Goal: Task Accomplishment & Management: Manage account settings

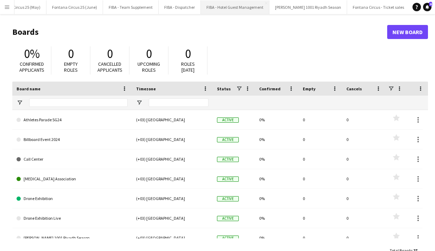
scroll to position [0, 140]
click at [9, 8] on app-icon "Menu" at bounding box center [7, 7] width 6 height 6
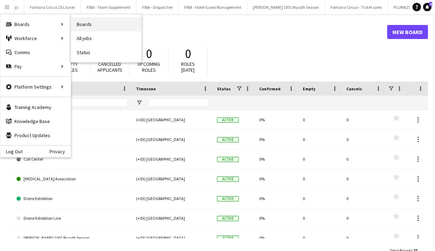
click at [82, 28] on link "Boards" at bounding box center [106, 24] width 70 height 14
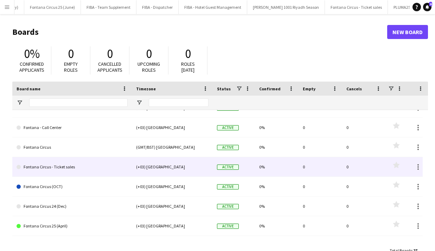
scroll to position [209, 0]
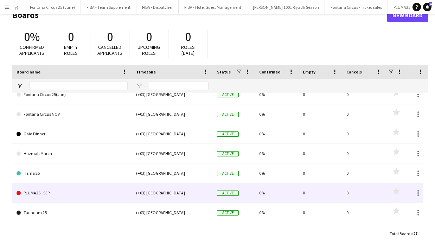
click at [52, 192] on link "PLUMA25 - SEP" at bounding box center [72, 193] width 111 height 20
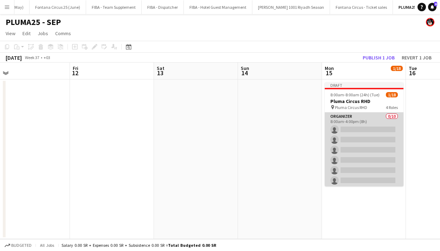
click at [354, 128] on app-card-role "Organizer 0/10 8:00am-4:00pm (8h) single-neutral-actions single-neutral-actions…" at bounding box center [364, 170] width 79 height 116
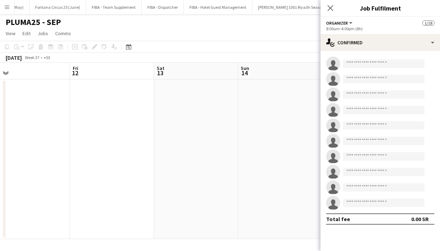
click at [268, 100] on app-date-cell at bounding box center [280, 159] width 84 height 160
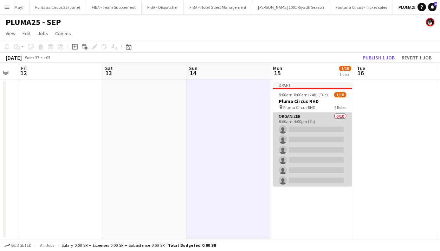
click at [329, 119] on app-card-role "Organizer 0/10 8:00am-4:00pm (8h) single-neutral-actions single-neutral-actions…" at bounding box center [312, 170] width 79 height 116
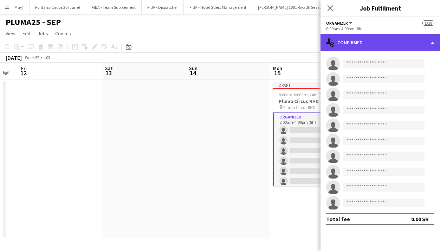
click at [396, 37] on div "single-neutral-actions-check-2 Confirmed" at bounding box center [379, 42] width 119 height 17
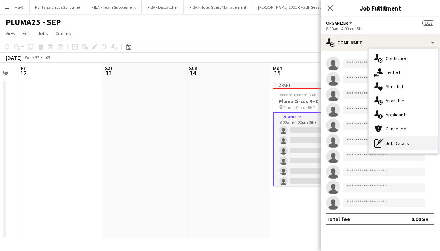
click at [392, 141] on div "pen-write Job Details" at bounding box center [404, 143] width 70 height 14
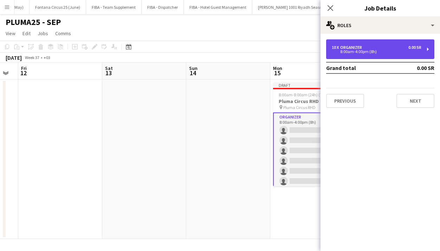
click at [387, 45] on div "10 x Organizer 0.00 SR" at bounding box center [377, 47] width 90 height 5
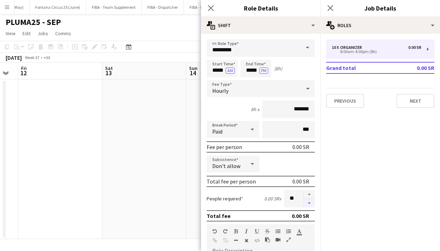
click at [305, 203] on button "button" at bounding box center [309, 203] width 11 height 9
type input "*"
click at [212, 7] on icon "Close pop-in" at bounding box center [210, 8] width 7 height 7
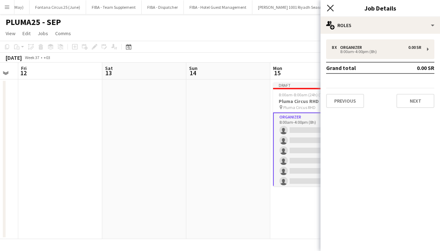
click at [330, 5] on icon "Close pop-in" at bounding box center [330, 8] width 7 height 7
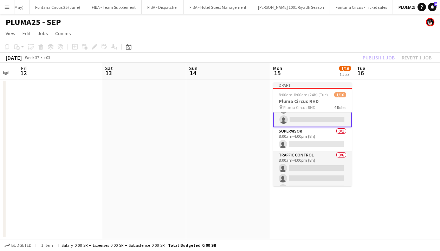
scroll to position [145, 0]
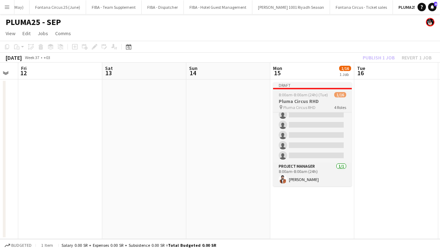
click at [298, 100] on h3 "Pluma Circus RHD" at bounding box center [312, 101] width 79 height 6
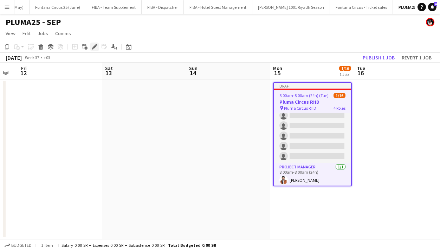
click at [95, 46] on icon at bounding box center [94, 47] width 4 height 4
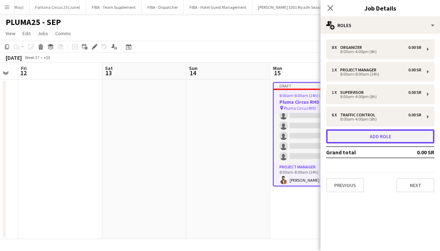
click at [372, 134] on button "Add role" at bounding box center [380, 136] width 108 height 14
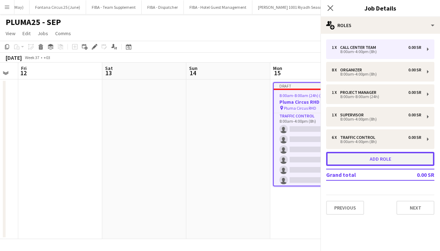
scroll to position [168, 0]
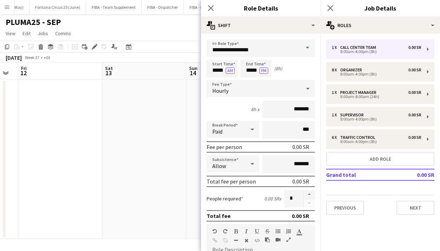
click at [300, 49] on span at bounding box center [307, 47] width 15 height 17
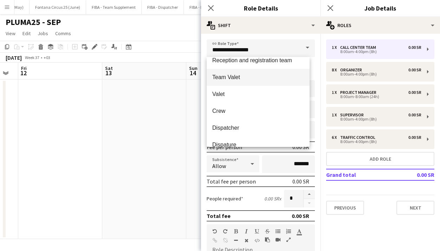
scroll to position [0, 0]
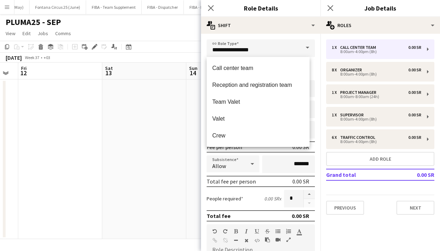
click at [170, 103] on app-date-cell at bounding box center [144, 159] width 84 height 160
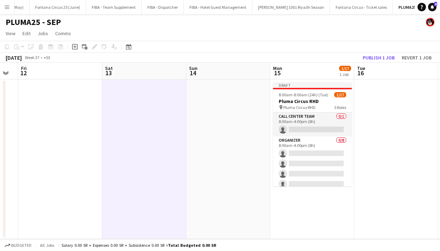
click at [8, 7] on app-icon "Menu" at bounding box center [7, 7] width 6 height 6
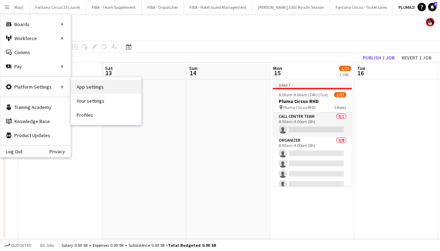
click at [101, 85] on link "App settings" at bounding box center [106, 87] width 70 height 14
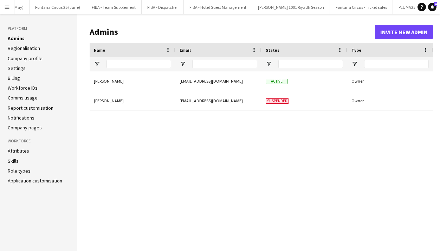
click at [25, 47] on link "Regionalisation" at bounding box center [24, 48] width 32 height 6
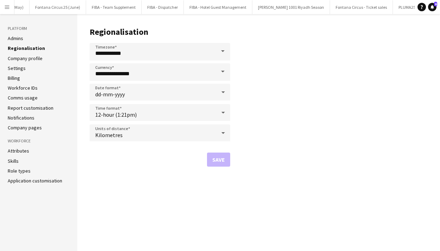
click at [34, 59] on link "Company profile" at bounding box center [25, 58] width 35 height 6
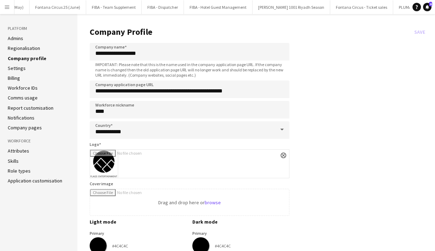
click at [19, 69] on link "Settings" at bounding box center [17, 68] width 18 height 6
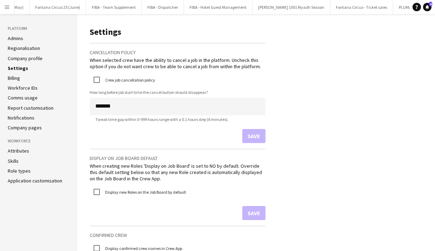
click at [17, 159] on link "Skills" at bounding box center [13, 161] width 11 height 6
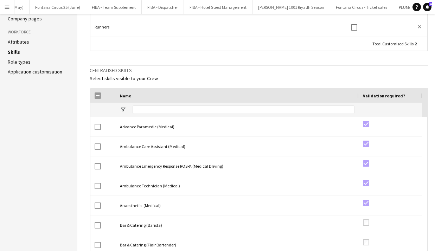
click at [23, 44] on link "Attributes" at bounding box center [18, 42] width 21 height 6
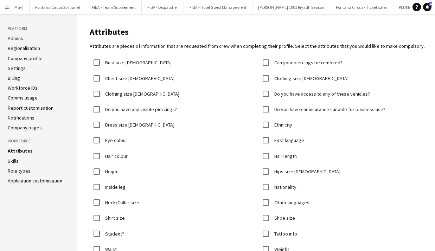
click at [16, 161] on link "Skills" at bounding box center [13, 161] width 11 height 6
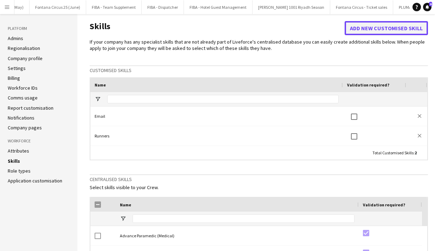
click at [361, 31] on button "Add new customised skill" at bounding box center [385, 28] width 83 height 14
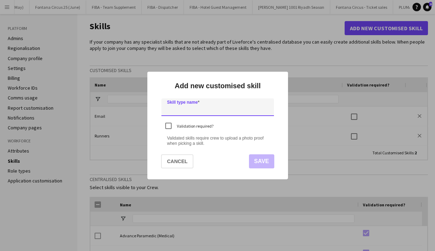
click at [184, 109] on input at bounding box center [217, 107] width 112 height 18
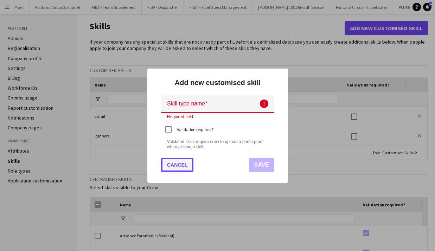
click at [179, 161] on button "Cancel" at bounding box center [177, 165] width 32 height 14
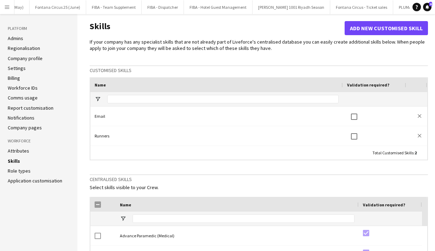
click at [12, 171] on link "Role types" at bounding box center [19, 171] width 23 height 6
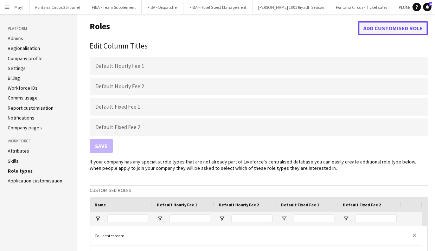
click at [382, 24] on button "Add customised role" at bounding box center [393, 28] width 70 height 14
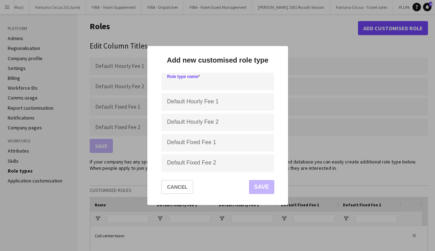
click at [186, 82] on input at bounding box center [217, 82] width 112 height 18
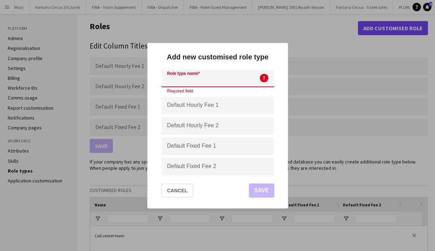
paste input "**********"
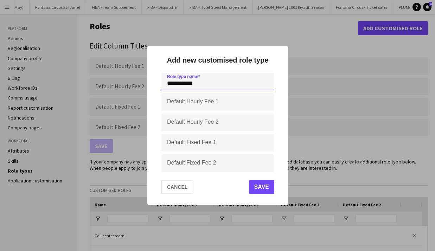
type input "**********"
click at [260, 185] on button "Save" at bounding box center [260, 187] width 25 height 14
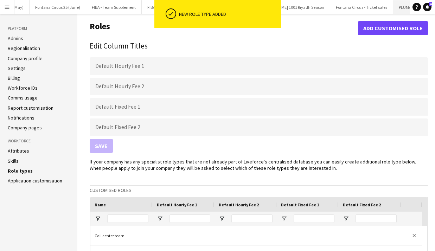
click at [393, 13] on button "PLUMA25 - SEP Close" at bounding box center [412, 7] width 38 height 14
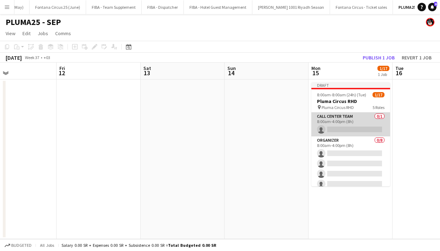
click at [333, 127] on app-card-role "Call center team 0/1 8:00am-4:00pm (8h) single-neutral-actions" at bounding box center [350, 124] width 79 height 24
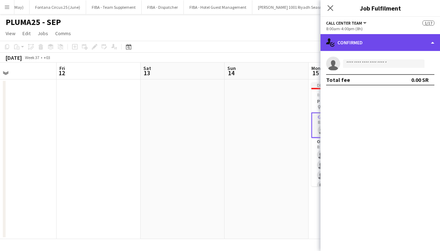
click at [367, 44] on div "single-neutral-actions-check-2 Confirmed" at bounding box center [379, 42] width 119 height 17
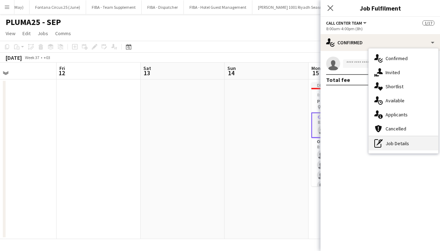
click at [389, 144] on div "pen-write Job Details" at bounding box center [404, 143] width 70 height 14
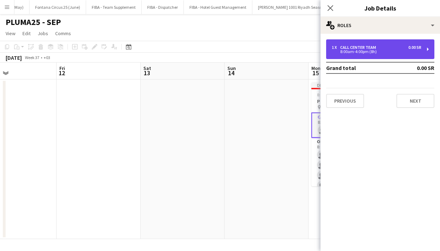
click at [354, 45] on div "Call center team" at bounding box center [359, 47] width 39 height 5
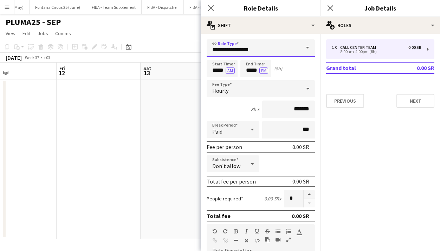
click at [270, 48] on input "**********" at bounding box center [261, 48] width 108 height 18
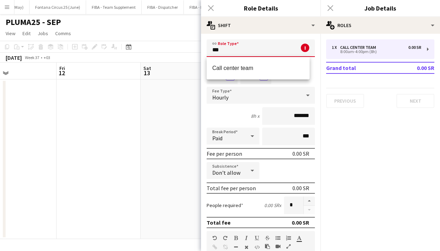
type input "*"
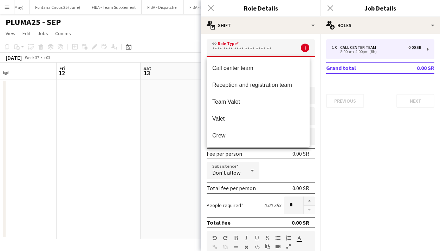
paste input "**********"
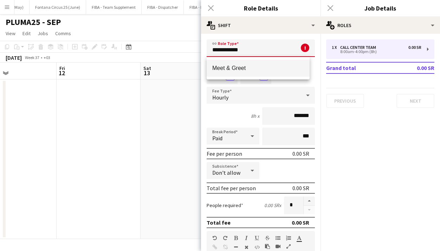
type input "**********"
click at [226, 70] on span "Meet & Greet" at bounding box center [258, 68] width 92 height 7
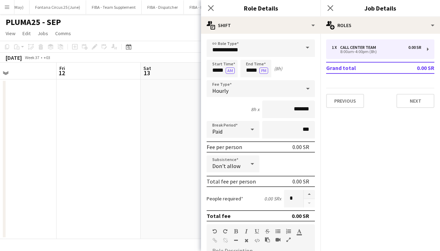
click at [210, 2] on div "Close pop-in" at bounding box center [211, 8] width 20 height 16
click at [210, 8] on icon "Close pop-in" at bounding box center [210, 8] width 7 height 7
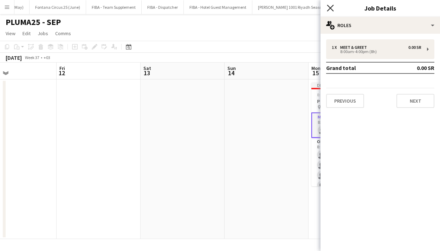
click at [327, 8] on icon "Close pop-in" at bounding box center [330, 8] width 7 height 7
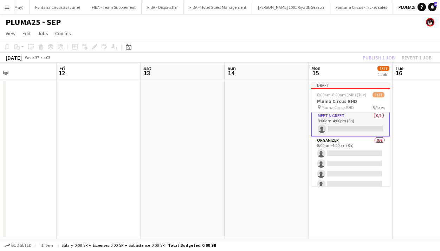
click at [340, 130] on app-card-role "Meet & Greet 0/1 8:00am-4:00pm (8h) single-neutral-actions" at bounding box center [350, 123] width 79 height 25
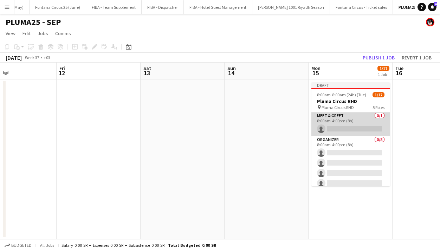
click at [340, 130] on app-card-role "Meet & Greet 0/1 8:00am-4:00pm (8h) single-neutral-actions" at bounding box center [350, 124] width 79 height 24
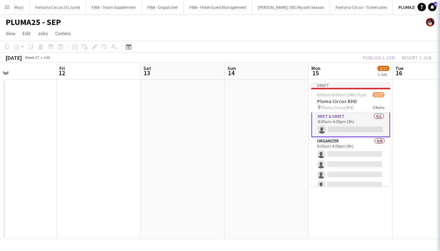
scroll to position [1, 0]
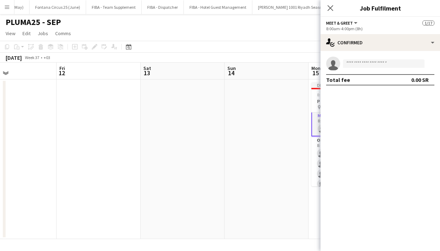
click at [95, 46] on div "Add job Add linked Job Edit Edit linked Job Applicants" at bounding box center [92, 47] width 54 height 8
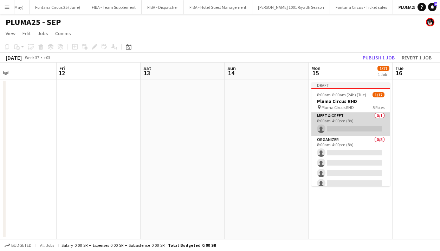
click at [357, 123] on app-card-role "Meet & Greet 0/1 8:00am-4:00pm (8h) single-neutral-actions" at bounding box center [350, 124] width 79 height 24
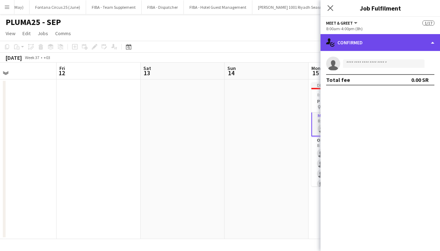
click at [434, 39] on div "single-neutral-actions-check-2 Confirmed" at bounding box center [379, 42] width 119 height 17
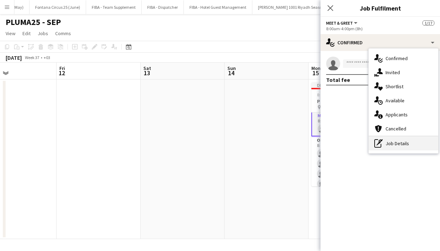
click at [391, 141] on div "pen-write Job Details" at bounding box center [404, 143] width 70 height 14
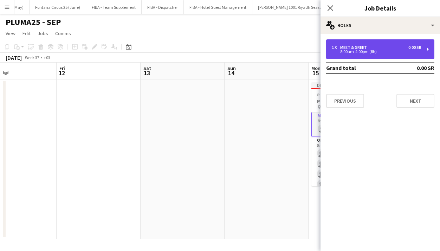
click at [423, 49] on div "1 x Meet & Greet 0.00 SR 8:00am-4:00pm (8h)" at bounding box center [380, 49] width 108 height 20
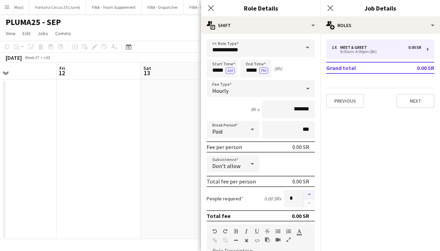
click at [304, 194] on button "button" at bounding box center [309, 194] width 11 height 9
type input "*"
click at [211, 7] on icon at bounding box center [210, 8] width 7 height 7
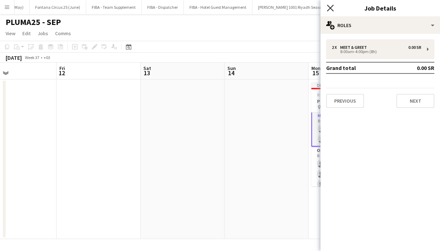
click at [330, 6] on icon "Close pop-in" at bounding box center [330, 8] width 7 height 7
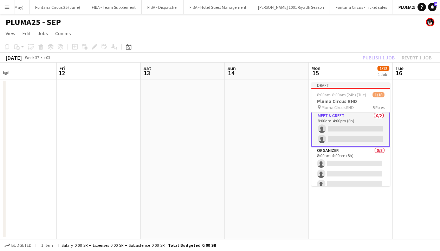
click at [295, 122] on app-date-cell at bounding box center [267, 159] width 84 height 160
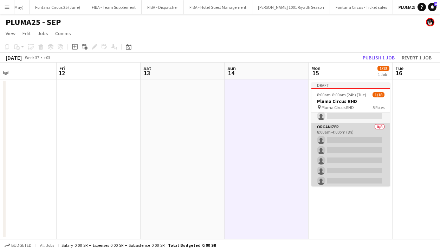
scroll to position [25, 0]
